Goal: Task Accomplishment & Management: Use online tool/utility

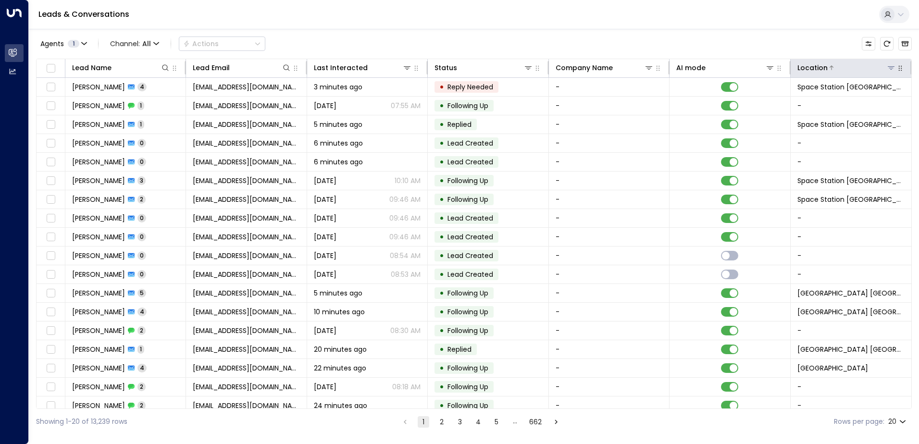
click at [889, 72] on button at bounding box center [891, 68] width 10 height 10
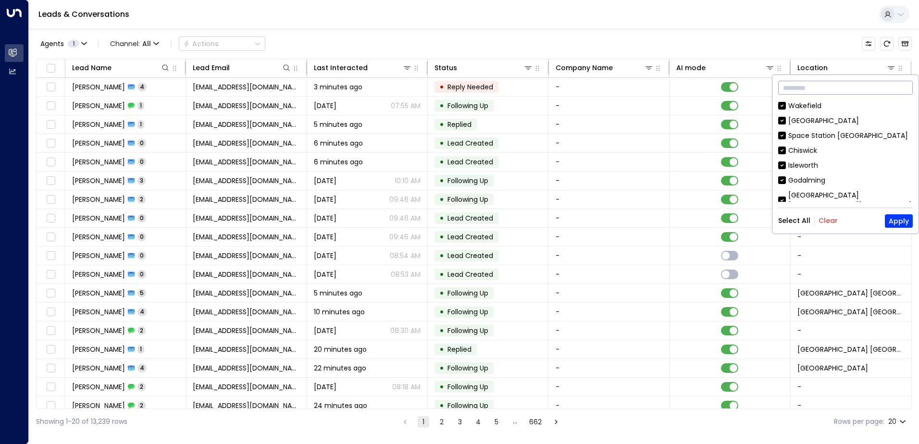
click at [821, 88] on input "text" at bounding box center [845, 88] width 135 height 18
click at [826, 220] on button "Clear" at bounding box center [827, 221] width 19 height 8
click at [796, 87] on input "text" at bounding box center [845, 88] width 135 height 18
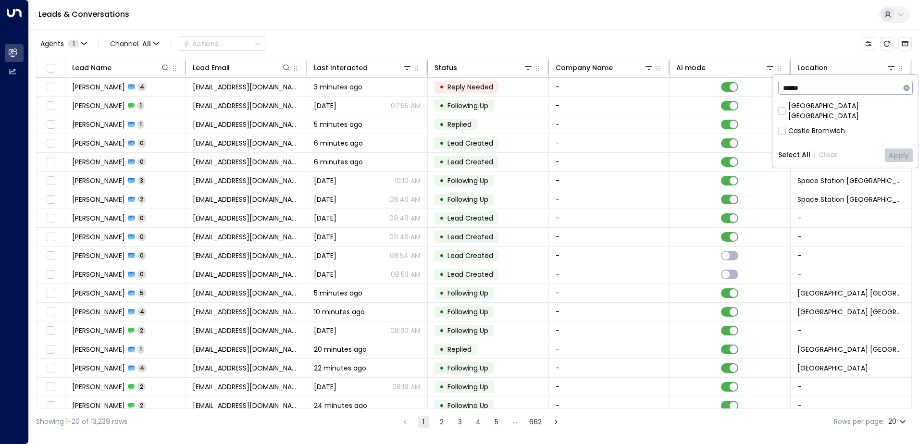
type input "******"
click at [896, 149] on button "Apply" at bounding box center [899, 155] width 28 height 13
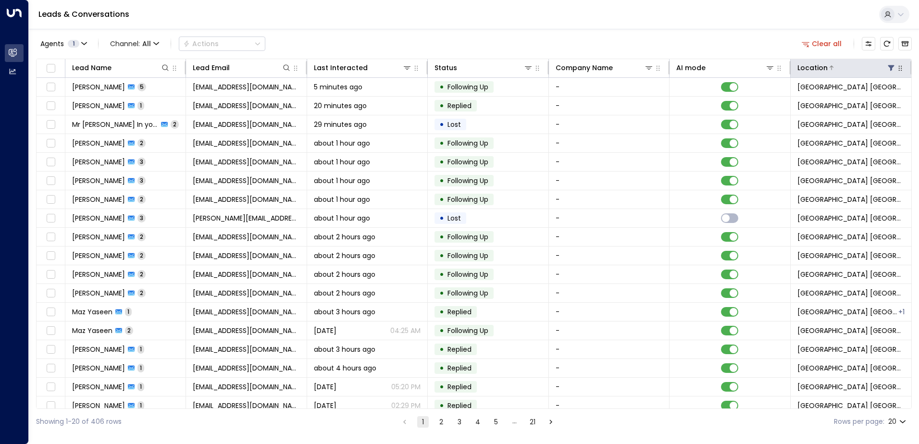
click at [887, 68] on icon at bounding box center [891, 68] width 8 height 8
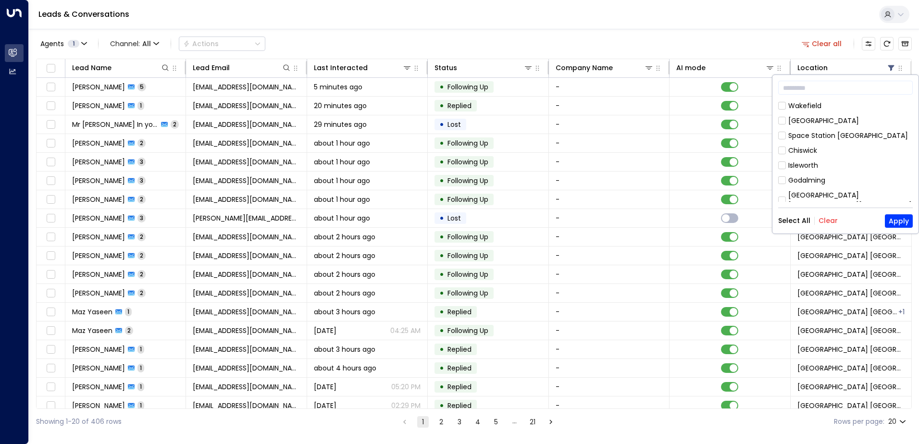
click at [832, 220] on button "Clear" at bounding box center [827, 221] width 19 height 8
click at [804, 92] on input "text" at bounding box center [845, 88] width 135 height 18
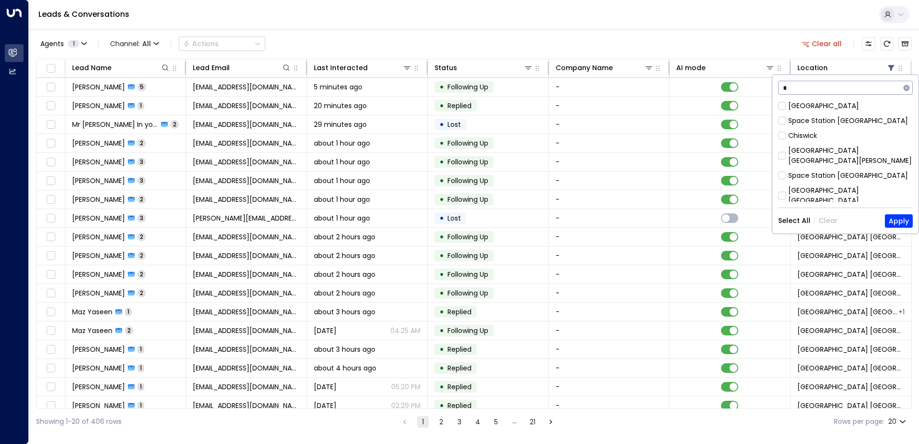
type input "*"
